Goal: Information Seeking & Learning: Learn about a topic

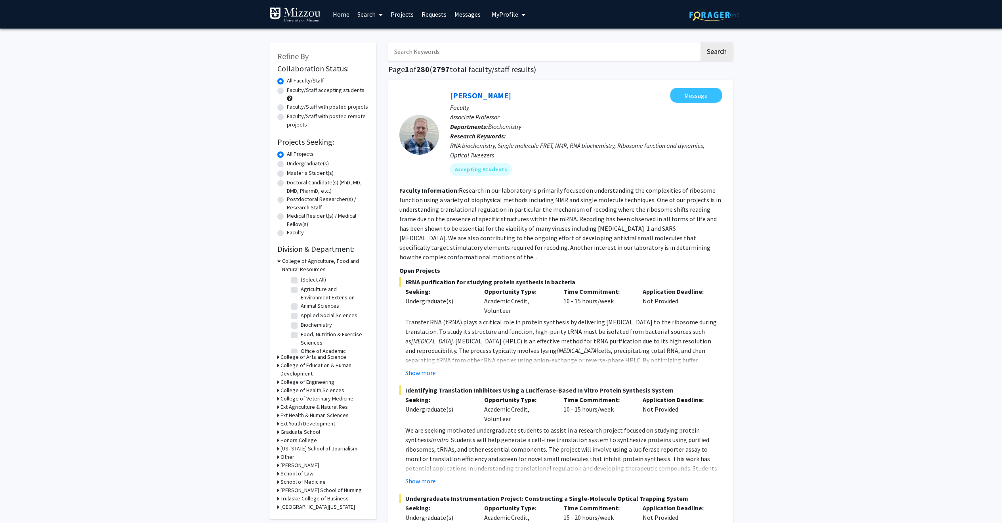
click at [466, 52] on input "Search Keywords" at bounding box center [543, 51] width 311 height 18
click at [589, 301] on div "Time Commitment: 10 - 15 hours/week" at bounding box center [596, 300] width 79 height 29
click at [287, 91] on label "Faculty/Staff accepting students" at bounding box center [326, 90] width 78 height 8
click at [287, 91] on input "Faculty/Staff accepting students" at bounding box center [289, 88] width 5 height 5
radio input "true"
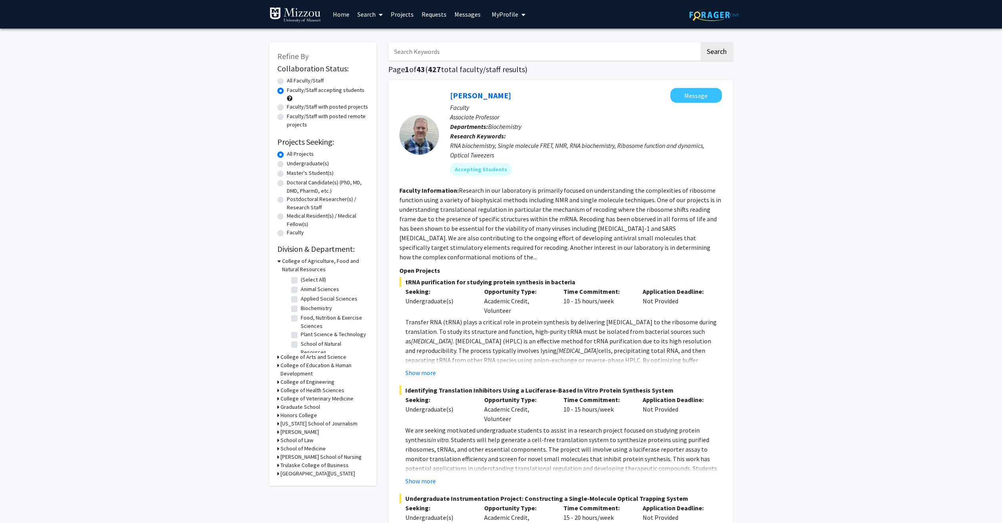
click at [287, 162] on label "Undergraduate(s)" at bounding box center [308, 163] width 42 height 8
click at [287, 162] on input "Undergraduate(s)" at bounding box center [289, 161] width 5 height 5
radio input "true"
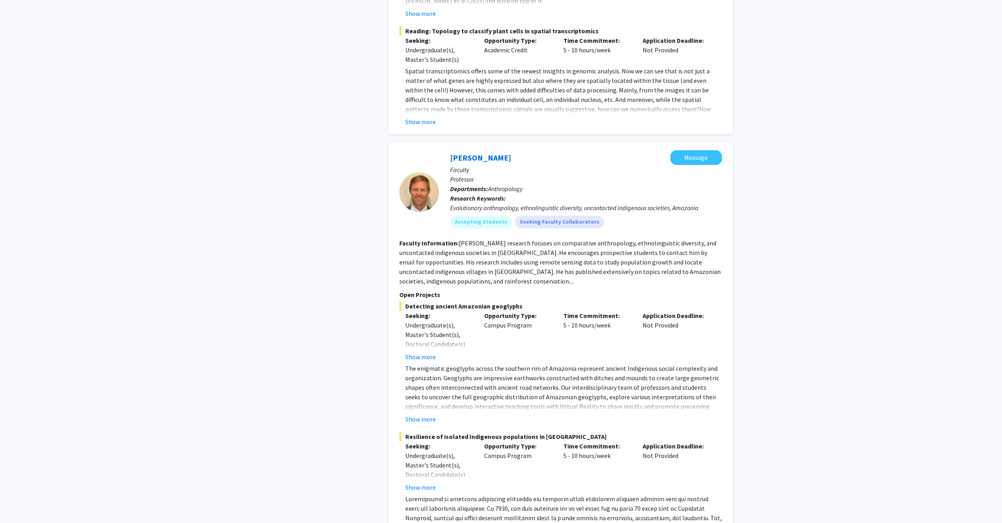
scroll to position [3769, 0]
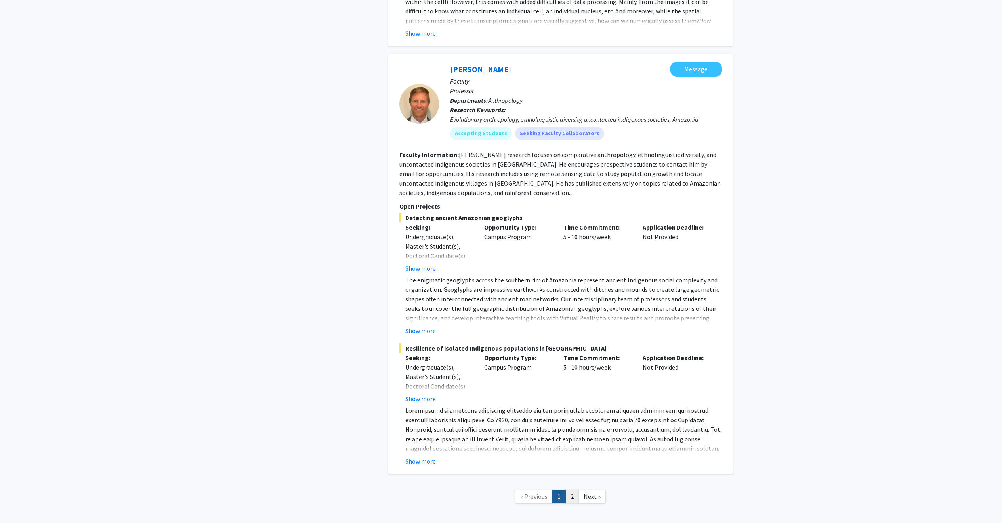
click at [575, 489] on link "2" at bounding box center [571, 496] width 13 height 14
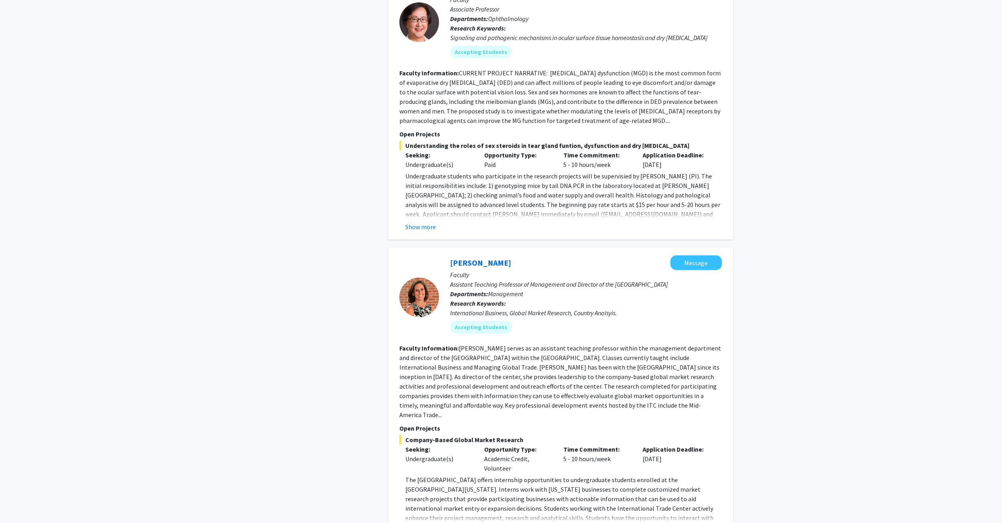
scroll to position [1293, 0]
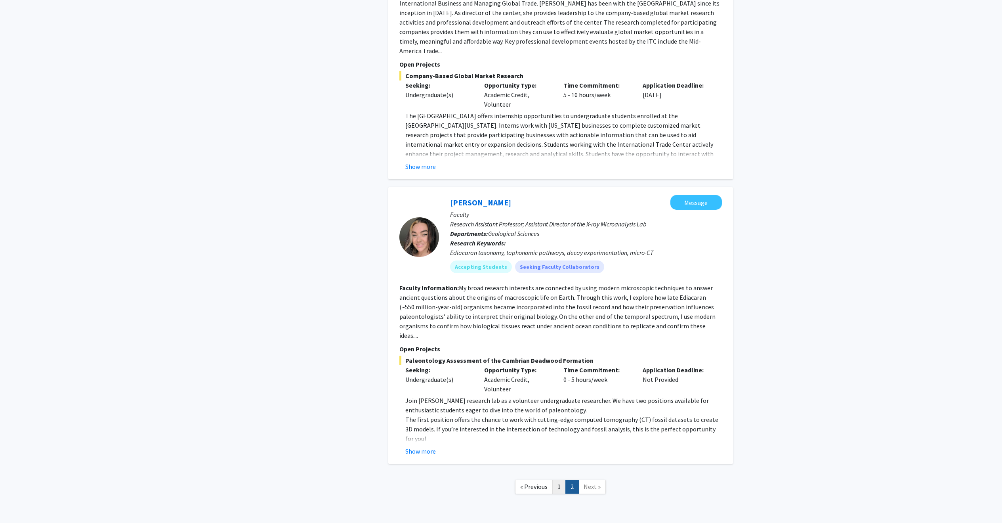
click at [558, 479] on link "1" at bounding box center [558, 486] width 13 height 14
